Goal: Task Accomplishment & Management: Use online tool/utility

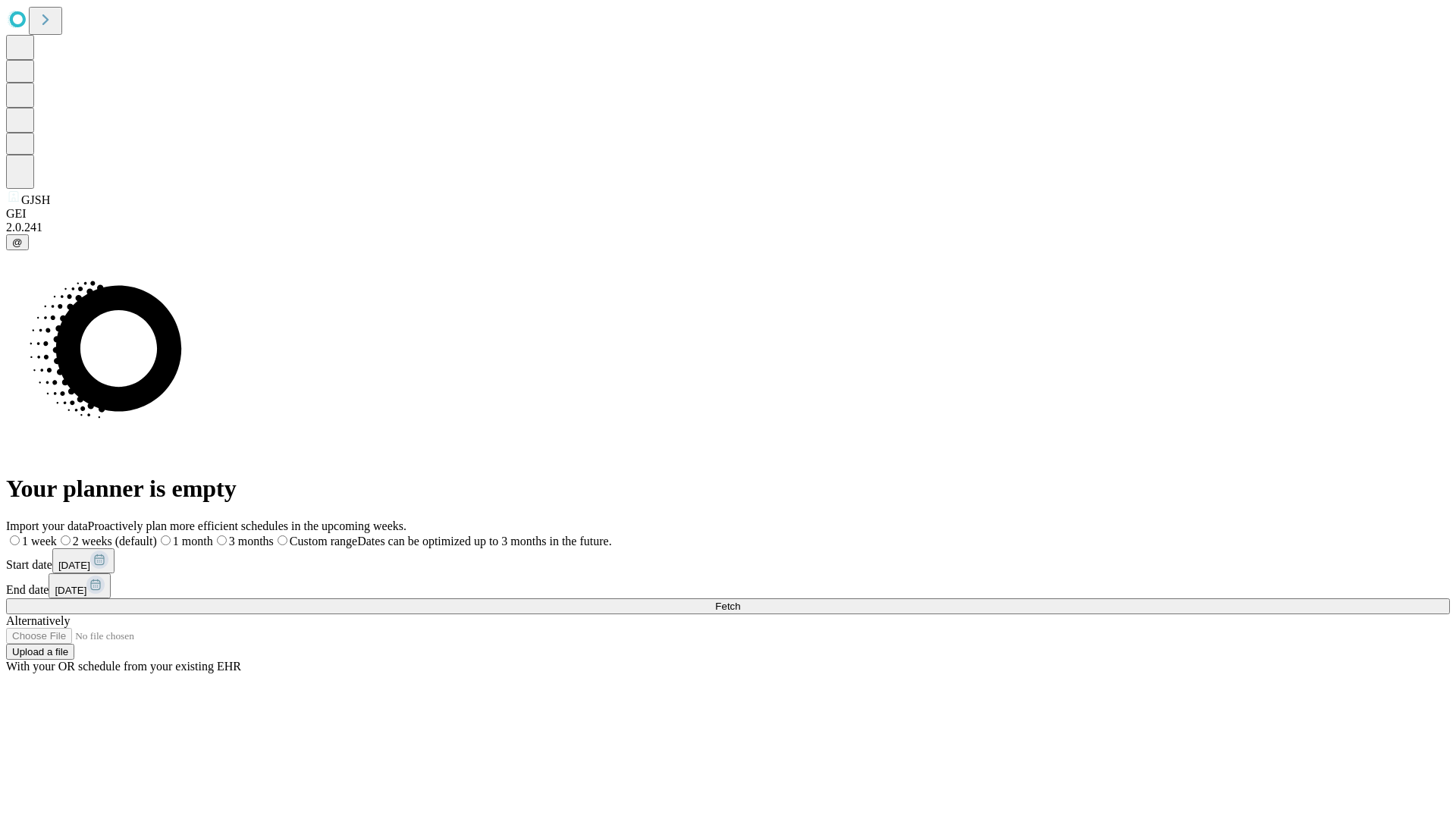
click at [740, 600] on span "Fetch" at bounding box center [728, 605] width 25 height 11
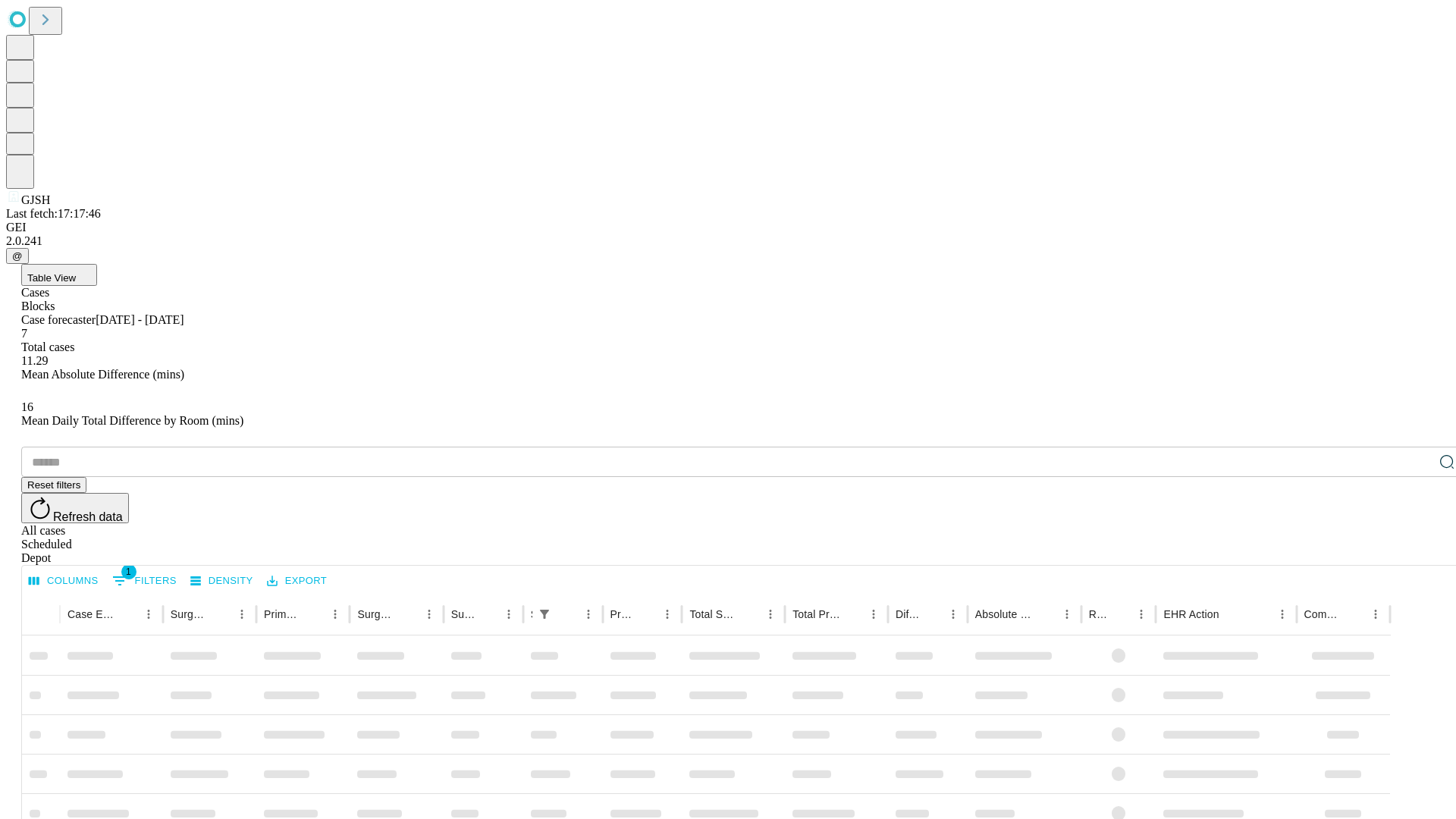
click at [1416, 551] on div "Depot" at bounding box center [742, 558] width 1443 height 14
